Goal: Transaction & Acquisition: Purchase product/service

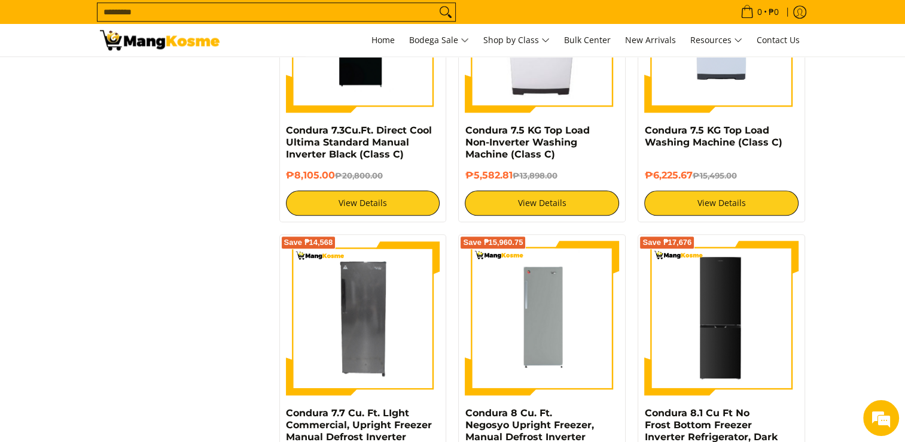
scroll to position [1256, 0]
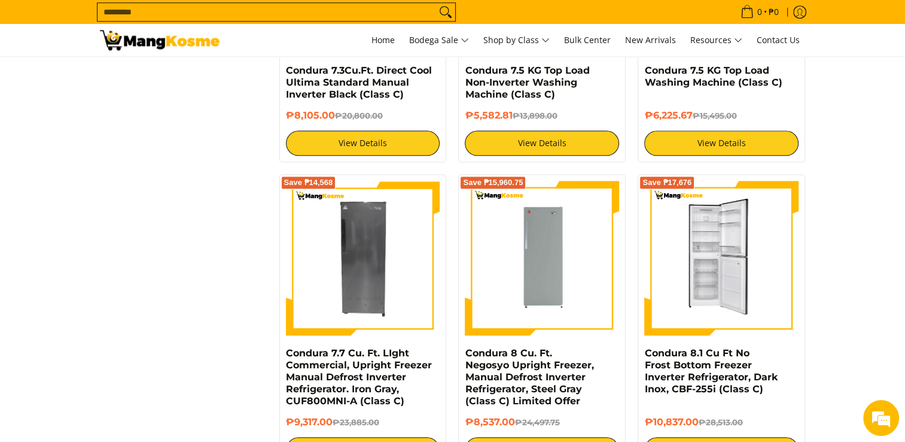
click at [721, 272] on img at bounding box center [721, 258] width 154 height 154
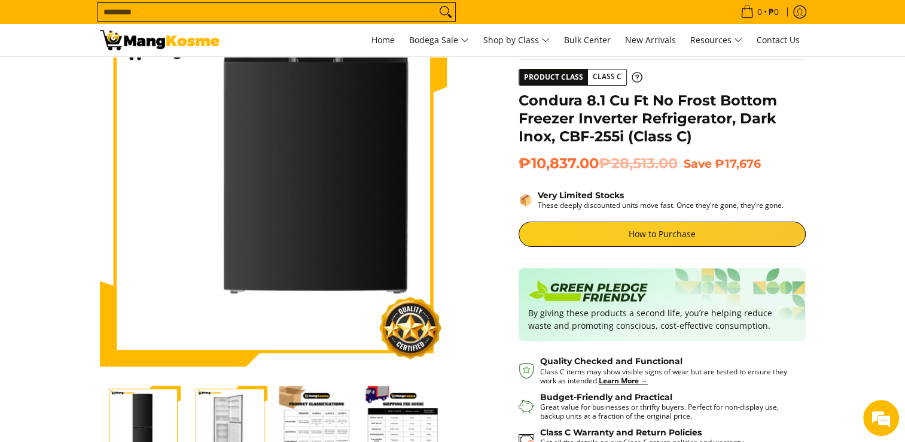
scroll to position [239, 0]
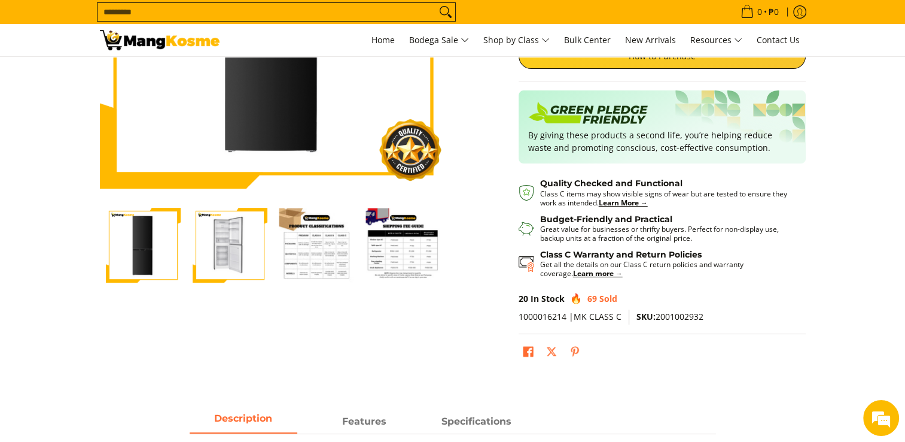
click at [219, 250] on img "Condura 8.1 Cu Ft No Frost Bottom Freezer Inverter Refrigerator, Dark Inox, CBF…" at bounding box center [230, 245] width 75 height 75
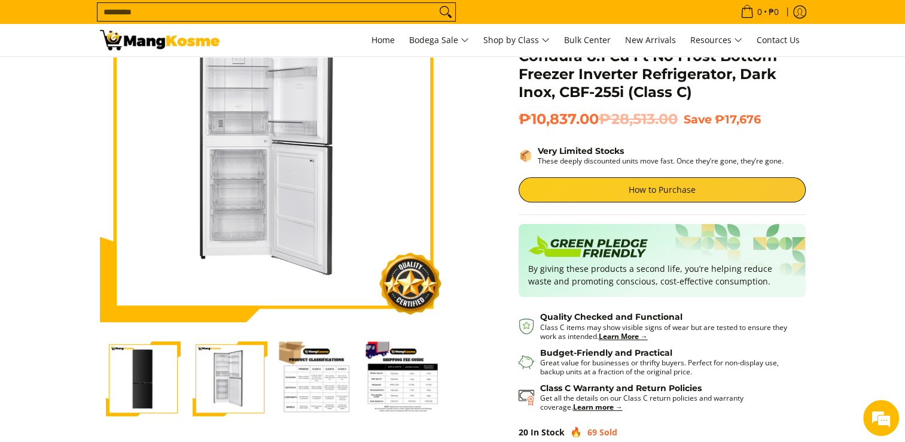
scroll to position [179, 0]
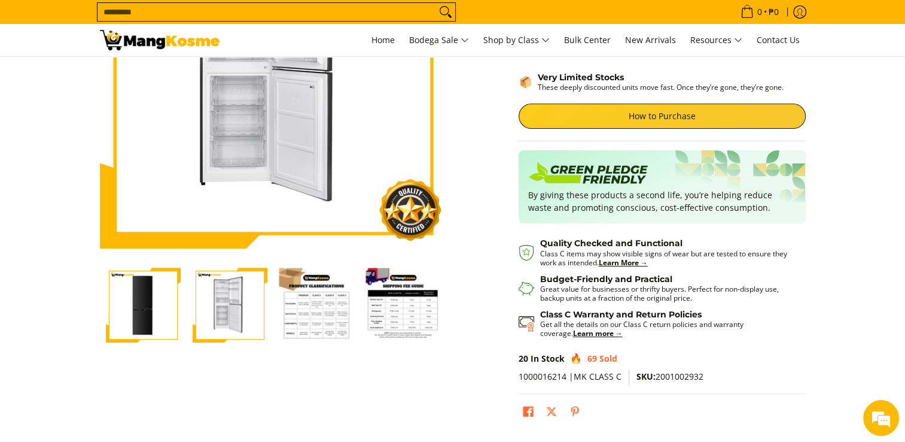
click at [306, 319] on img "Condura 8.1 Cu Ft No Frost Bottom Freezer Inverter Refrigerator, Dark Inox, CBF…" at bounding box center [316, 304] width 75 height 75
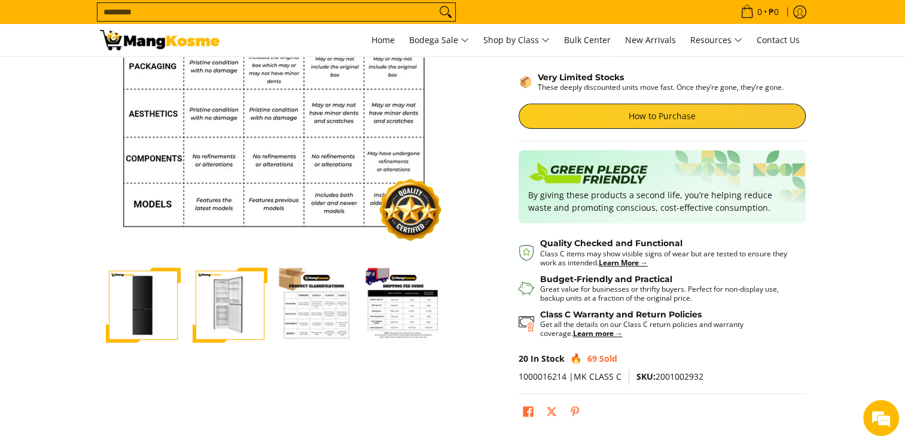
click at [406, 308] on img "Condura 8.1 Cu Ft No Frost Bottom Freezer Inverter Refrigerator, Dark Inox, CBF…" at bounding box center [403, 304] width 75 height 75
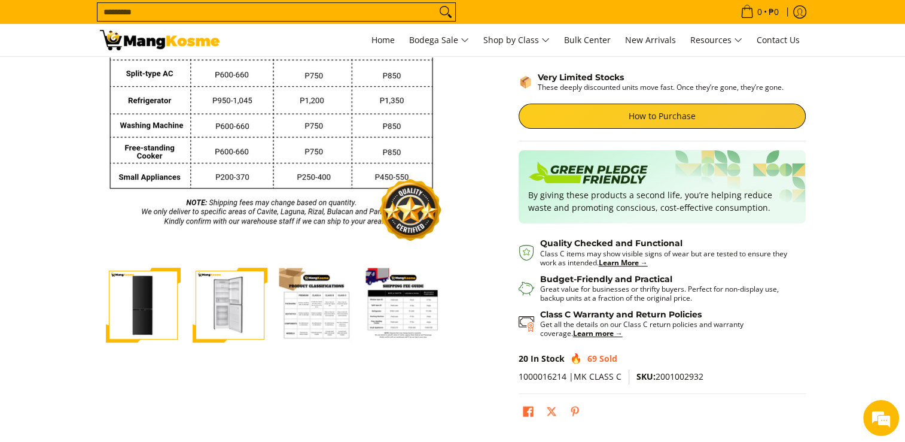
click at [318, 308] on img "Condura 8.1 Cu Ft No Frost Bottom Freezer Inverter Refrigerator, Dark Inox, CBF…" at bounding box center [316, 304] width 75 height 75
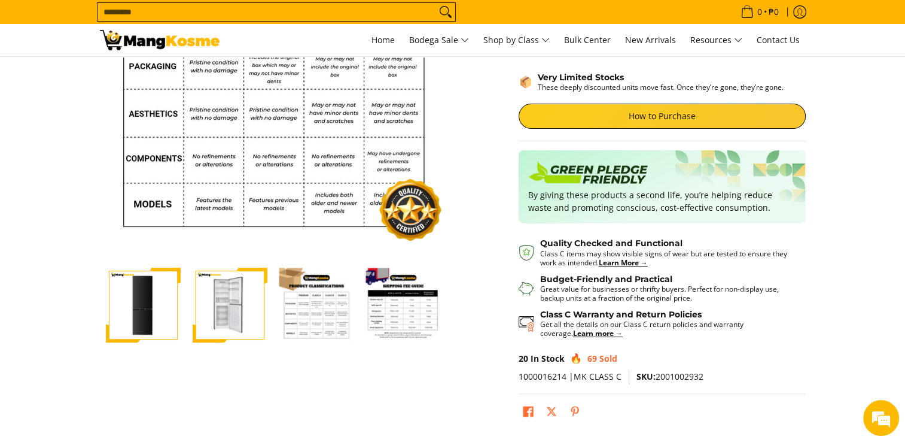
click at [310, 312] on img "Condura 8.1 Cu Ft No Frost Bottom Freezer Inverter Refrigerator, Dark Inox, CBF…" at bounding box center [316, 304] width 75 height 75
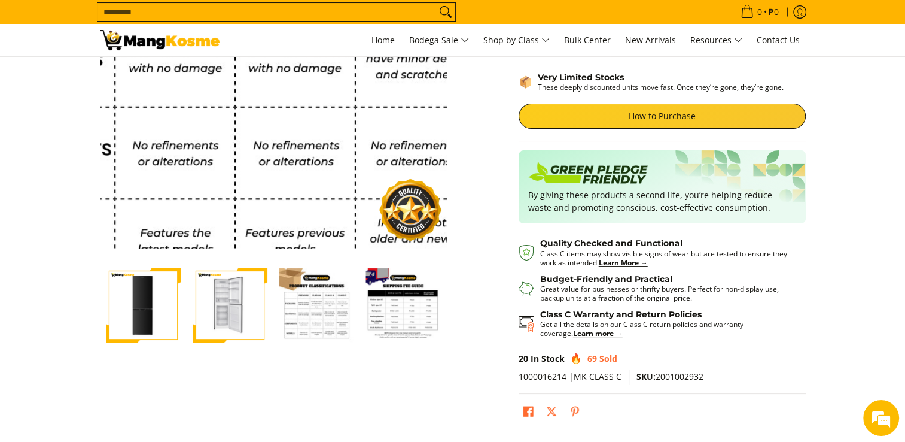
click at [263, 121] on img at bounding box center [273, 74] width 347 height 347
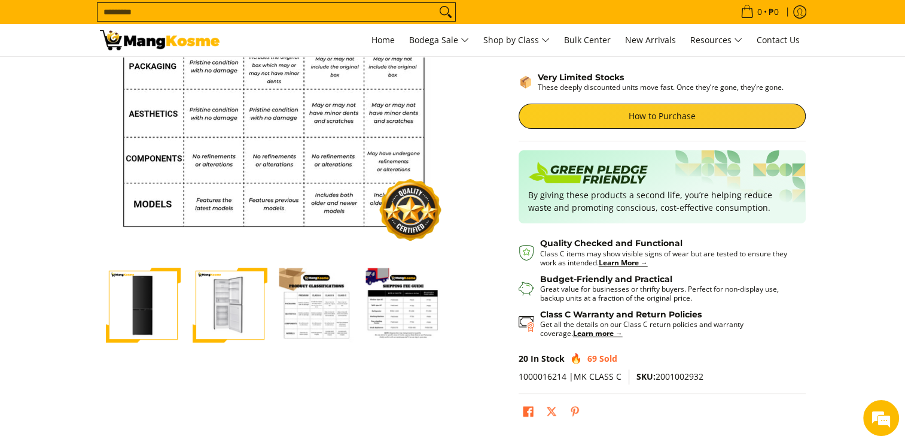
click at [317, 291] on img "Condura 8.1 Cu Ft No Frost Bottom Freezer Inverter Refrigerator, Dark Inox, CBF…" at bounding box center [316, 304] width 75 height 75
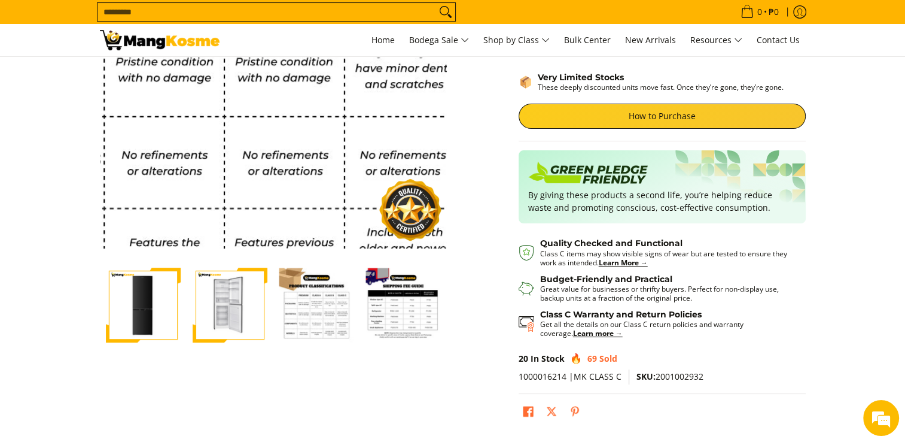
click at [268, 116] on img at bounding box center [273, 74] width 347 height 347
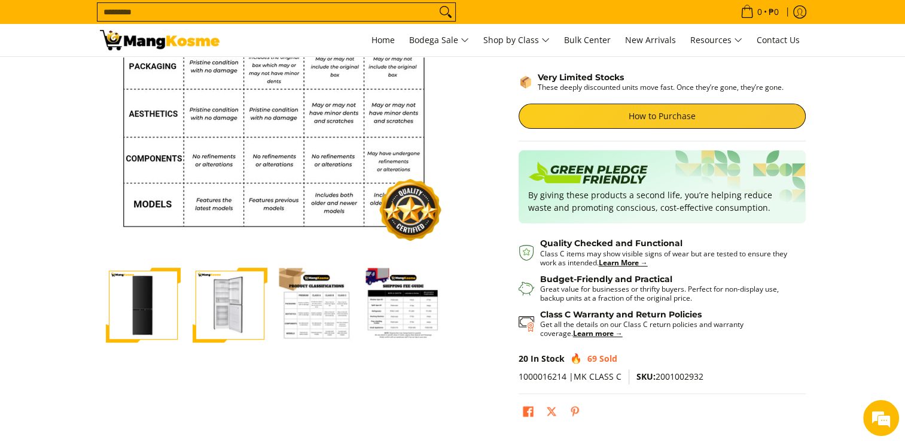
drag, startPoint x: 762, startPoint y: 83, endPoint x: 874, endPoint y: 83, distance: 112.5
click at [874, 83] on section "Skip to Main Content Enable zoom Disable zoom Enable zoom Disable zoom Enable z…" at bounding box center [452, 164] width 905 height 574
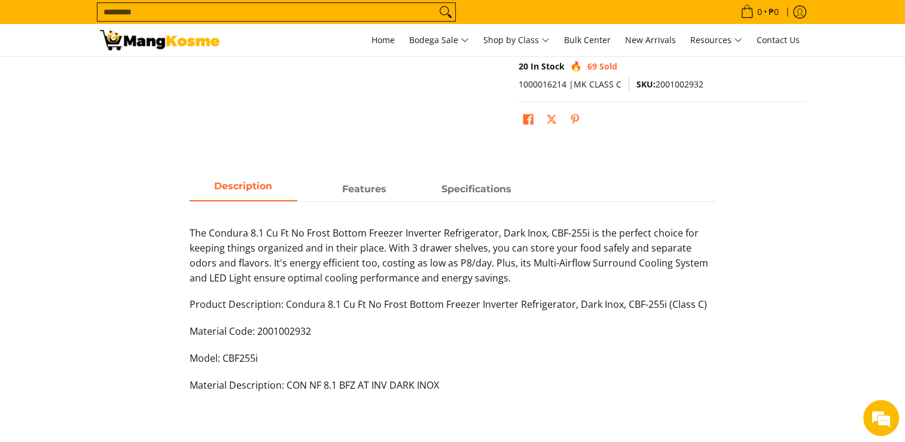
scroll to position [479, 0]
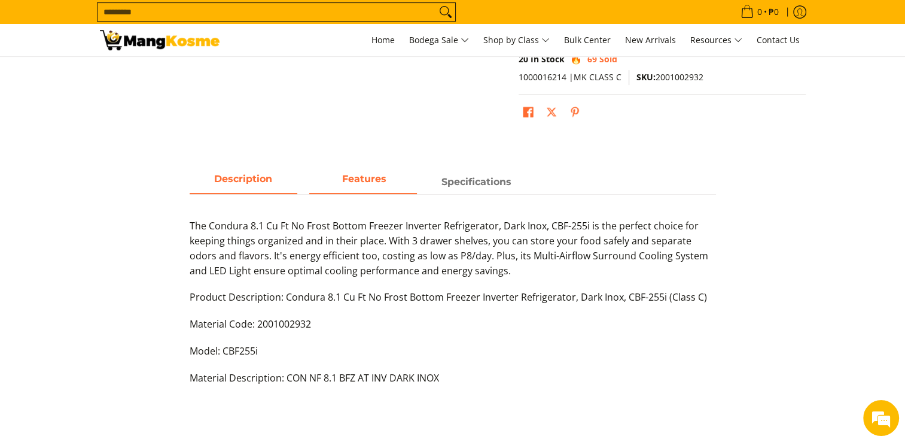
click at [361, 177] on strong "Features" at bounding box center [364, 178] width 44 height 11
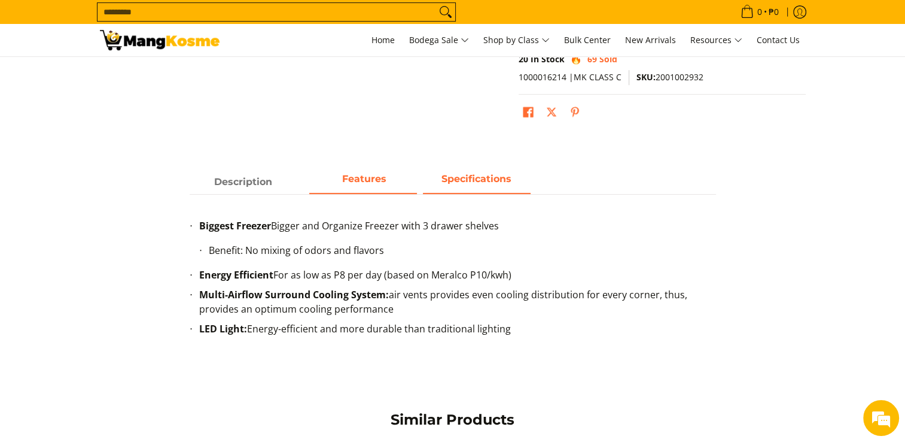
click at [474, 179] on span "Specifications" at bounding box center [477, 182] width 108 height 22
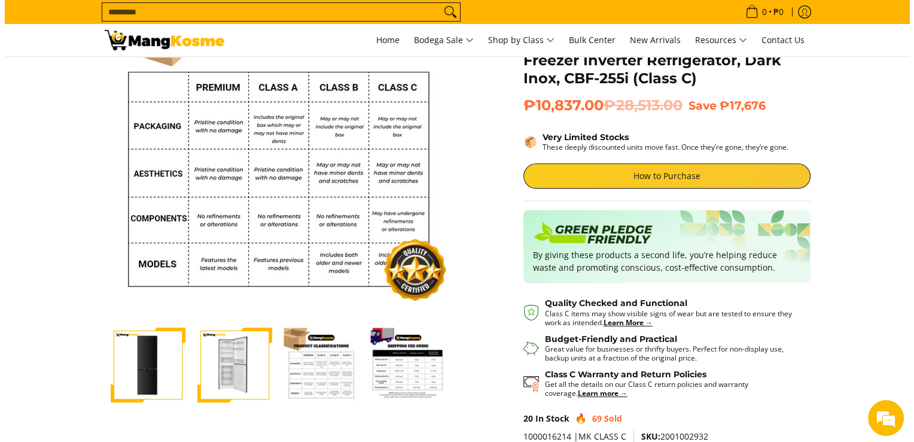
scroll to position [0, 0]
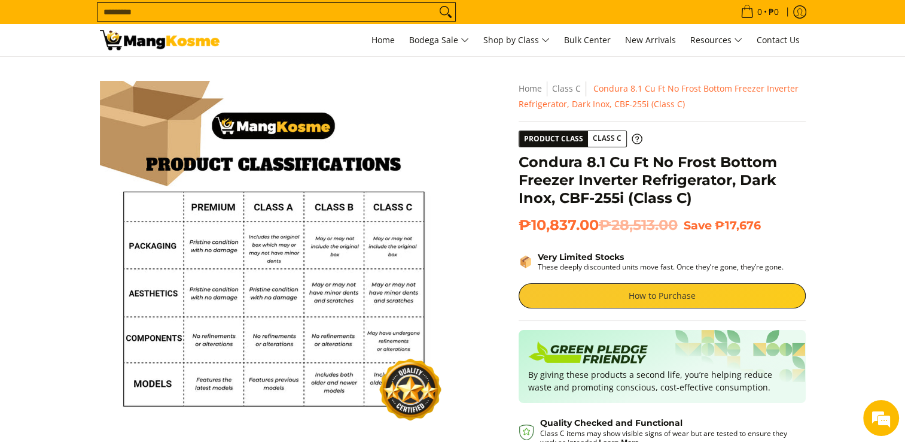
click at [615, 297] on link "How to Purchase" at bounding box center [662, 295] width 287 height 25
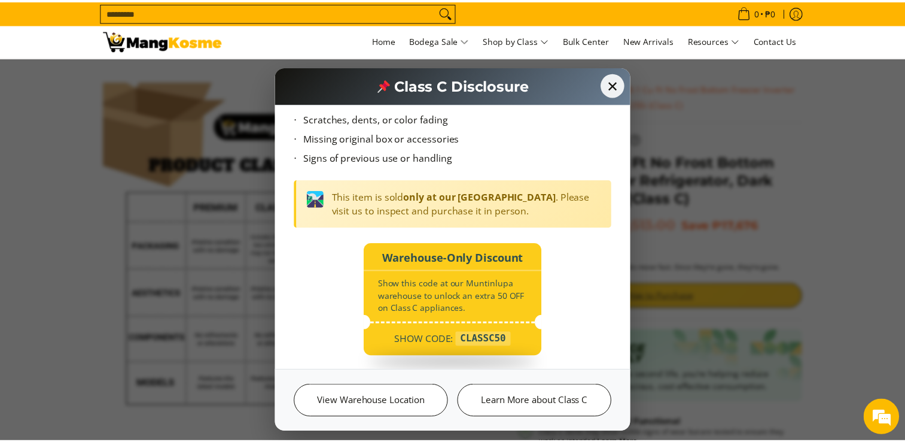
scroll to position [110, 0]
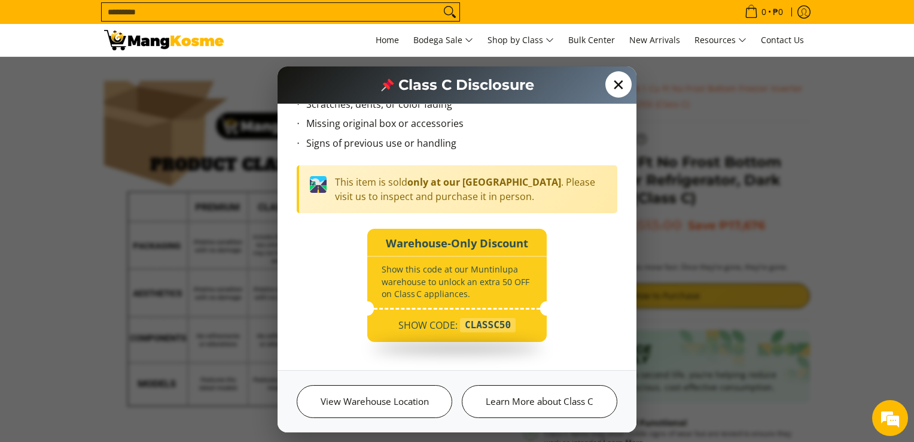
click at [617, 86] on span "✕" at bounding box center [618, 84] width 26 height 26
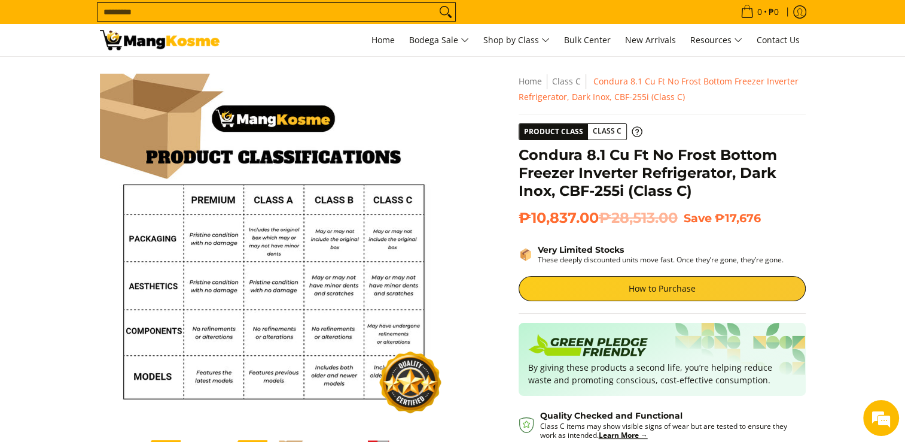
scroll to position [0, 0]
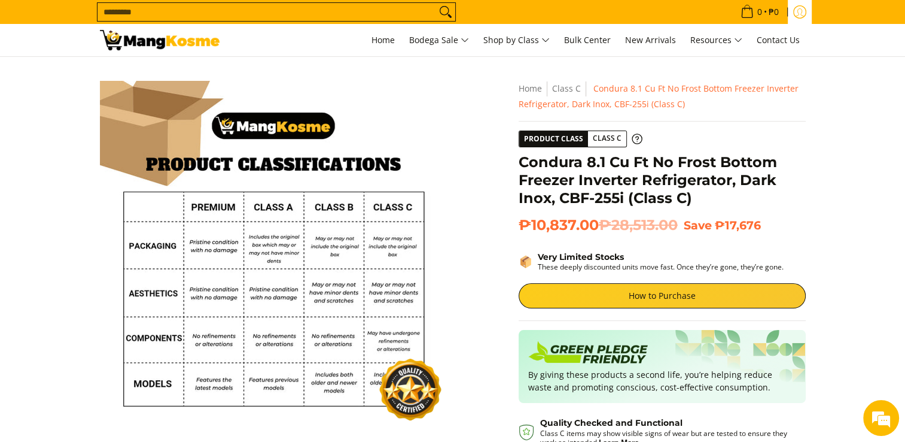
click at [796, 11] on icon "Log in" at bounding box center [799, 11] width 13 height 13
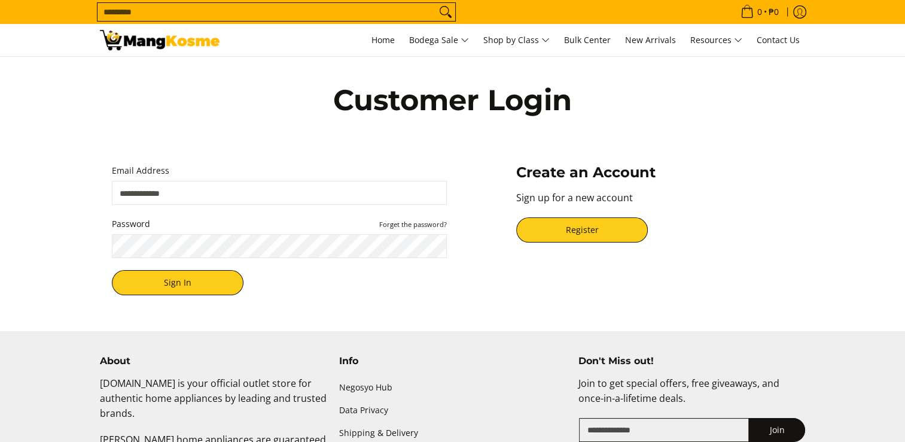
click at [236, 193] on input "Email Address" at bounding box center [279, 193] width 335 height 24
type input "**********"
click at [112, 270] on button "Sign In" at bounding box center [178, 282] width 132 height 25
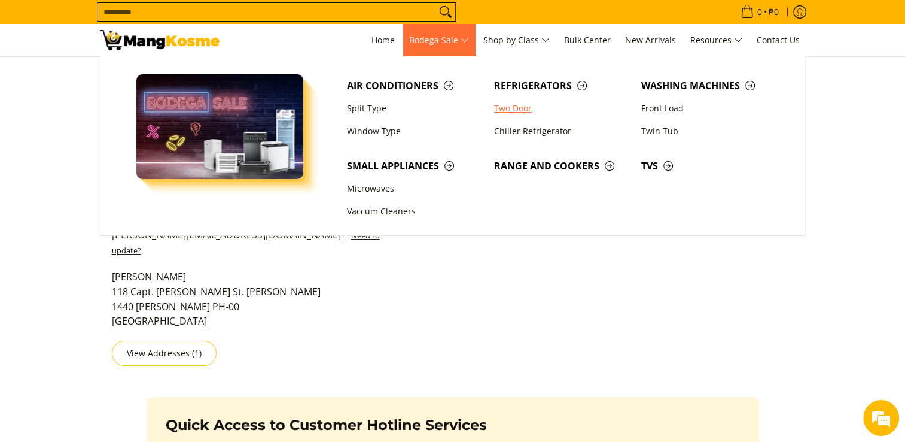
click at [522, 109] on link "Two Door" at bounding box center [561, 108] width 147 height 23
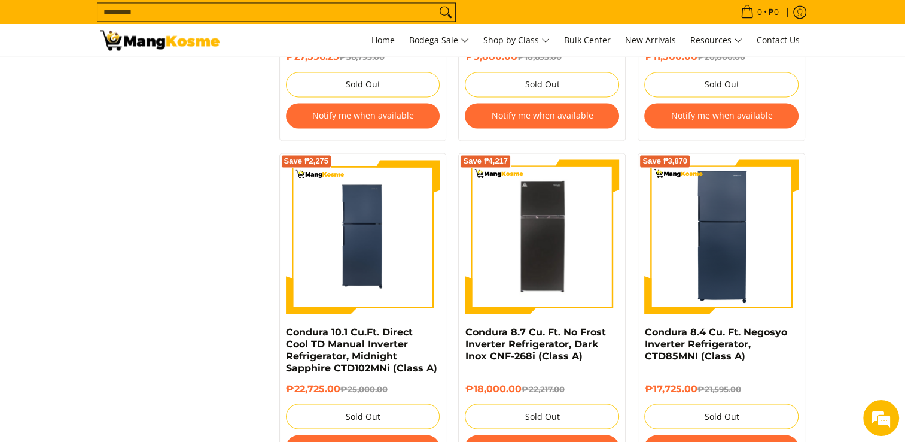
scroll to position [2094, 0]
